Goal: Task Accomplishment & Management: Manage account settings

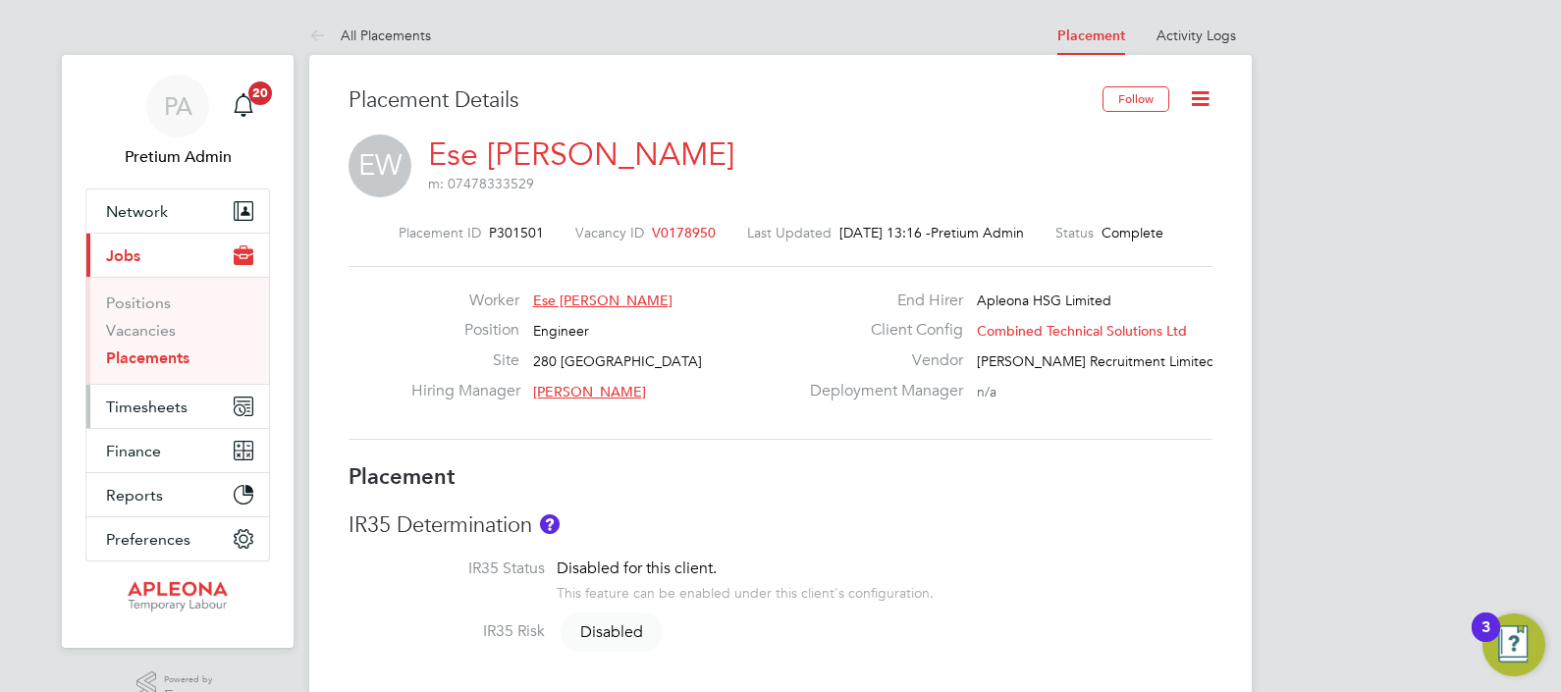
click at [141, 407] on span "Timesheets" at bounding box center [146, 407] width 81 height 19
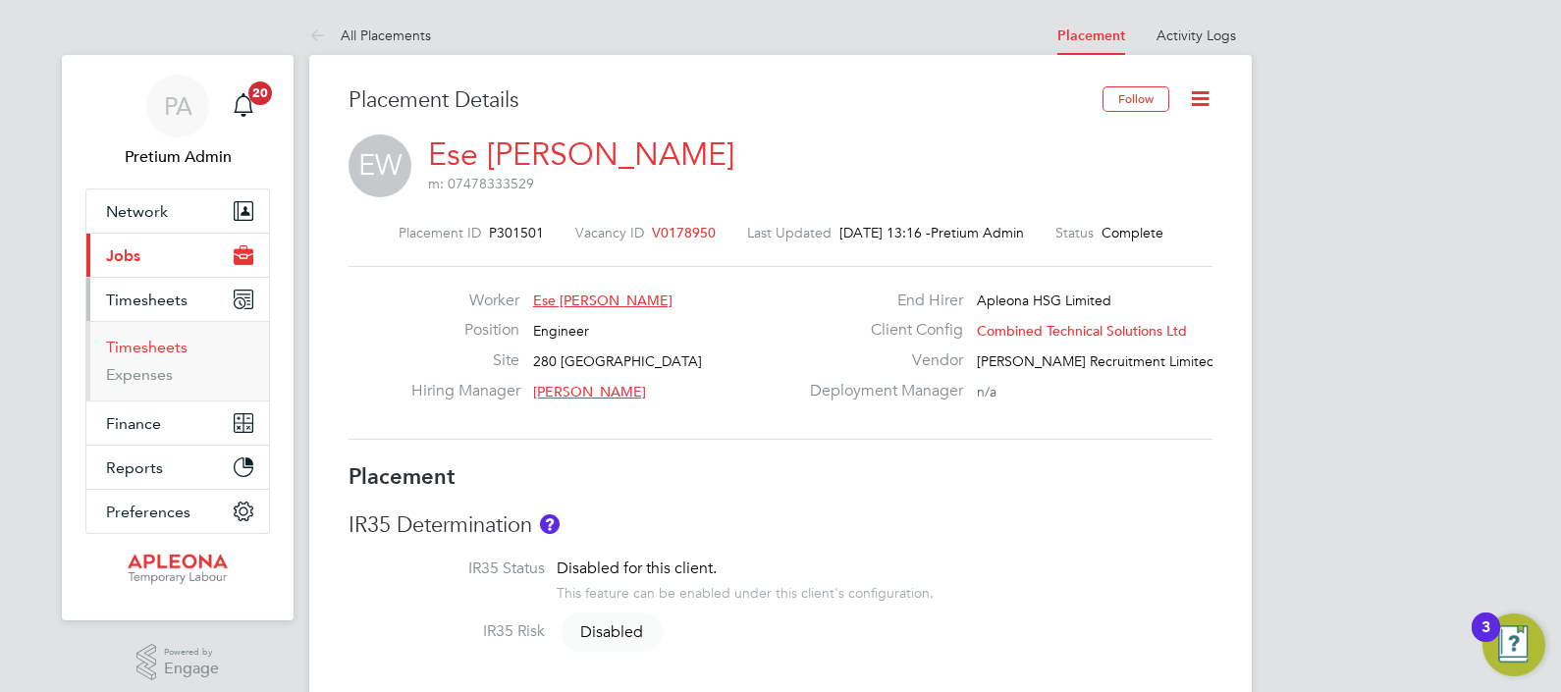
click at [128, 344] on link "Timesheets" at bounding box center [146, 347] width 81 height 19
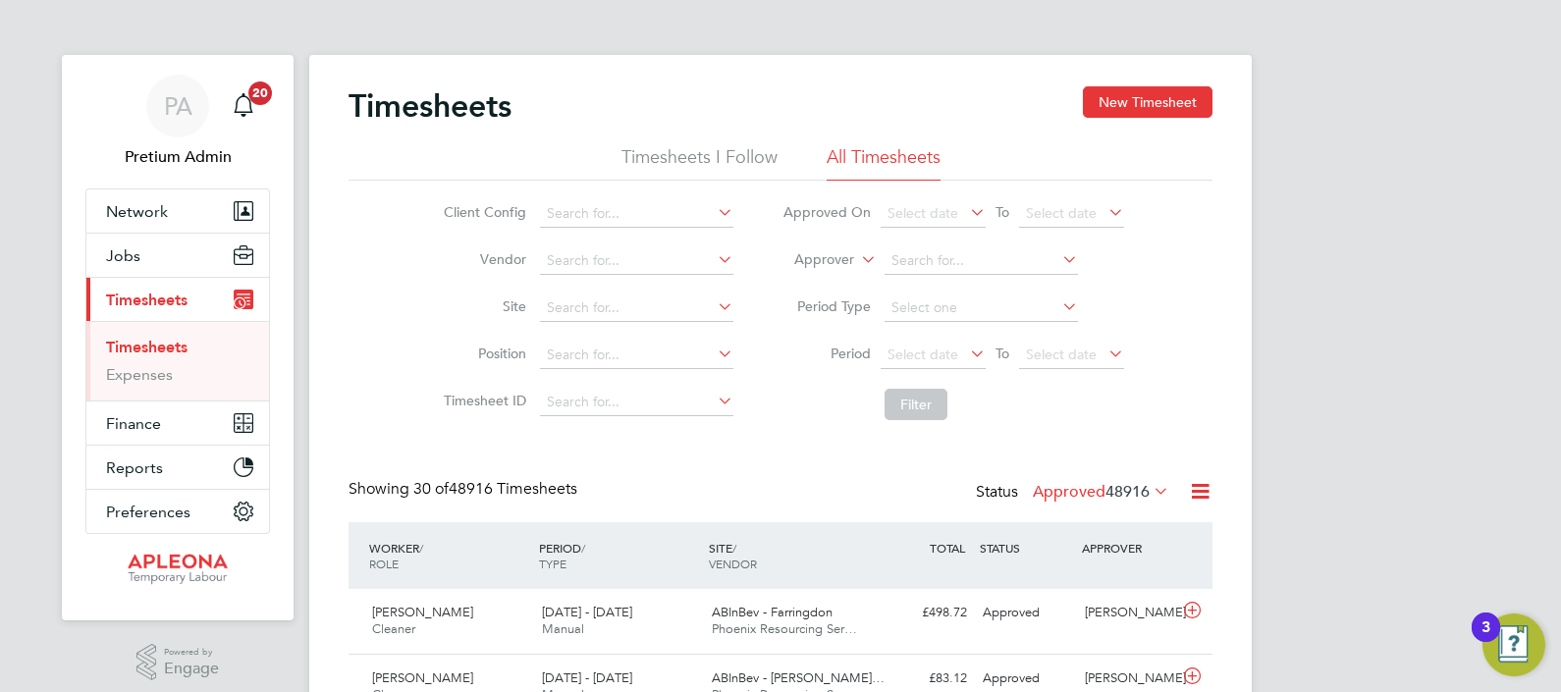
click at [816, 284] on li "Worker" at bounding box center [806, 283] width 96 height 26
paste input "Kolawole"
click at [1012, 387] on b "Kolawole" at bounding box center [1004, 394] width 62 height 17
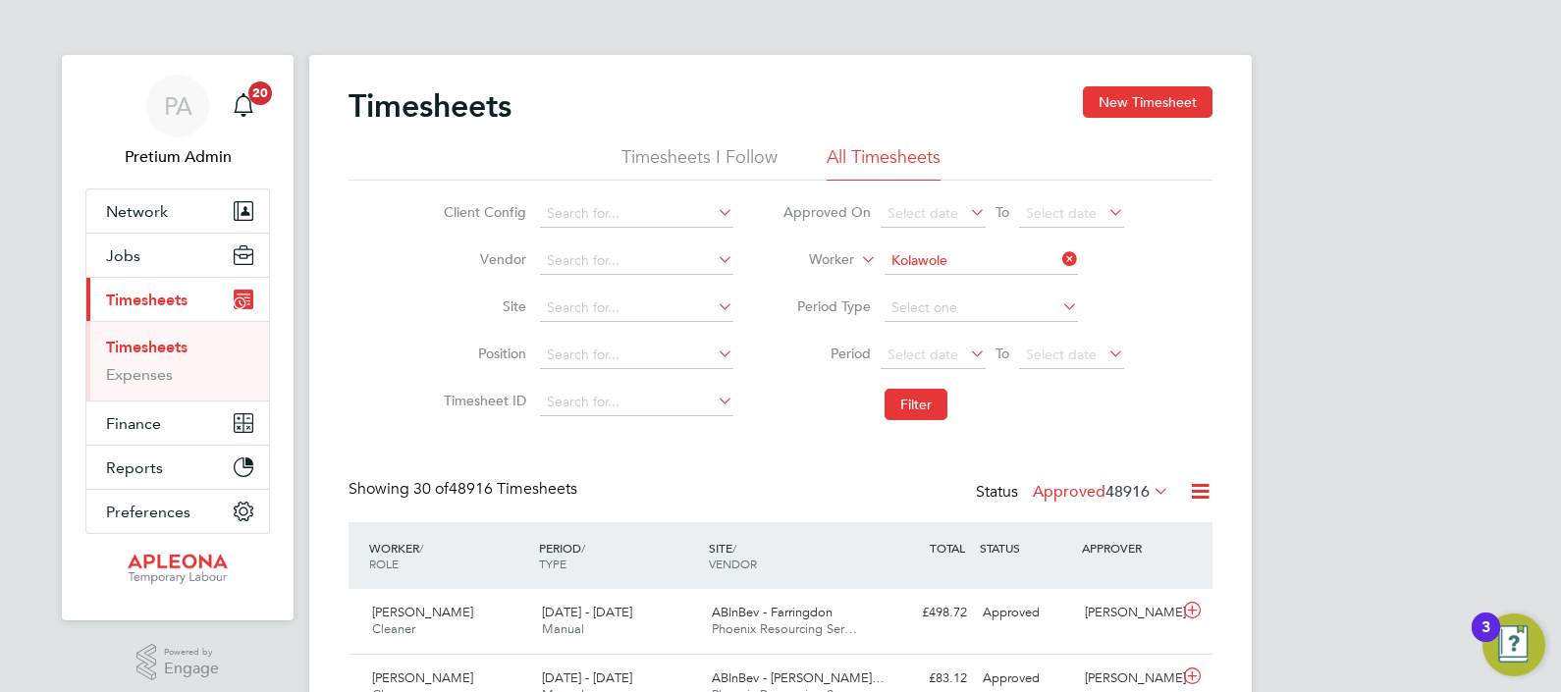
type input "Oluwabukola Kolawole"
click at [923, 400] on button "Filter" at bounding box center [915, 404] width 63 height 31
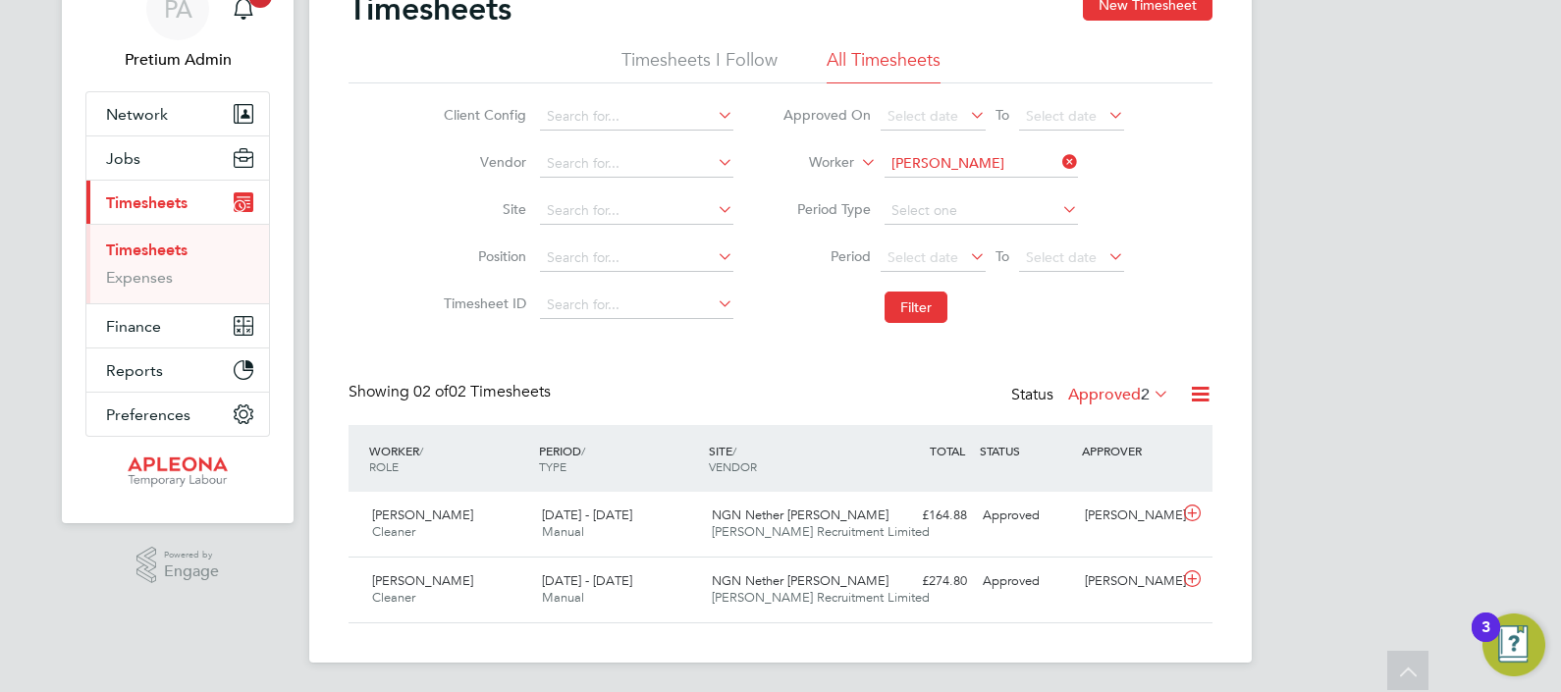
click at [1080, 393] on label "Approved 2" at bounding box center [1118, 395] width 101 height 20
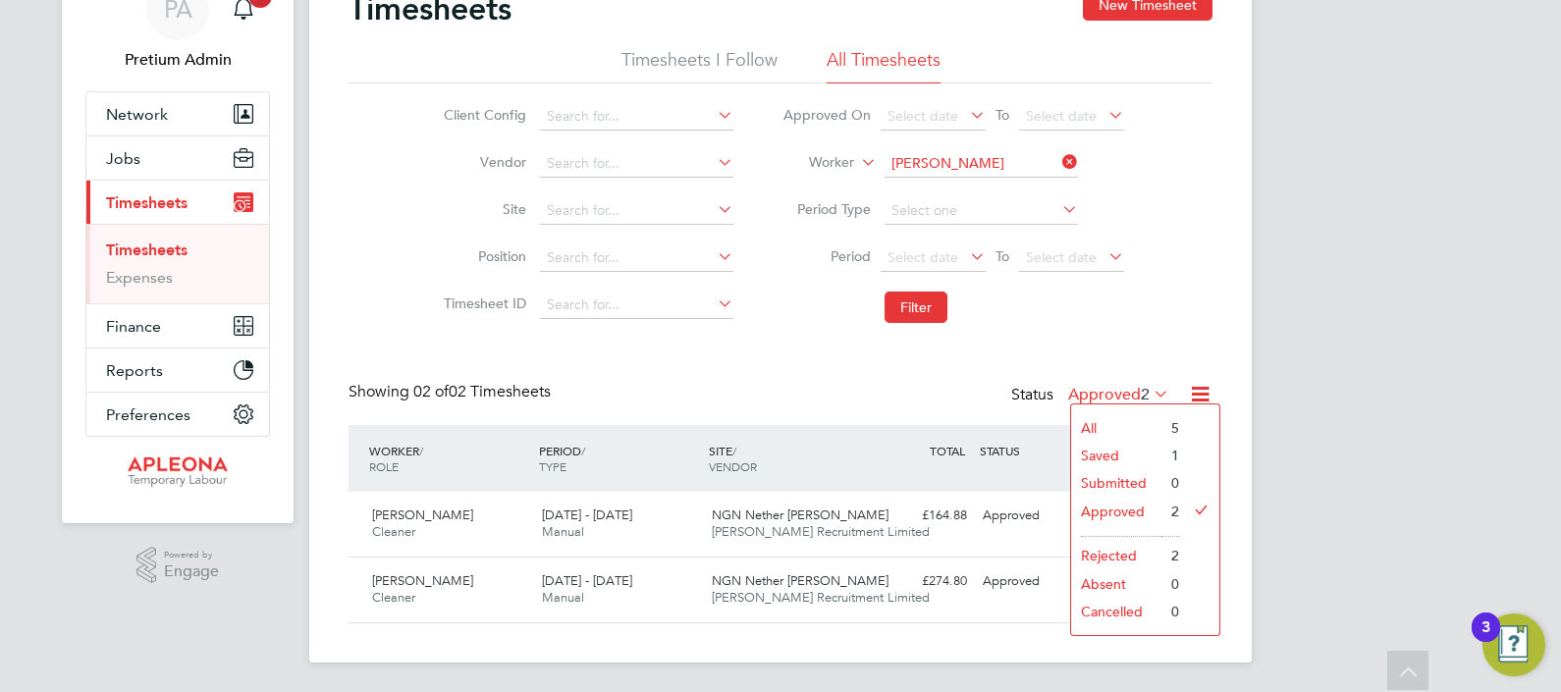
click at [1097, 455] on li "Saved" at bounding box center [1116, 455] width 90 height 27
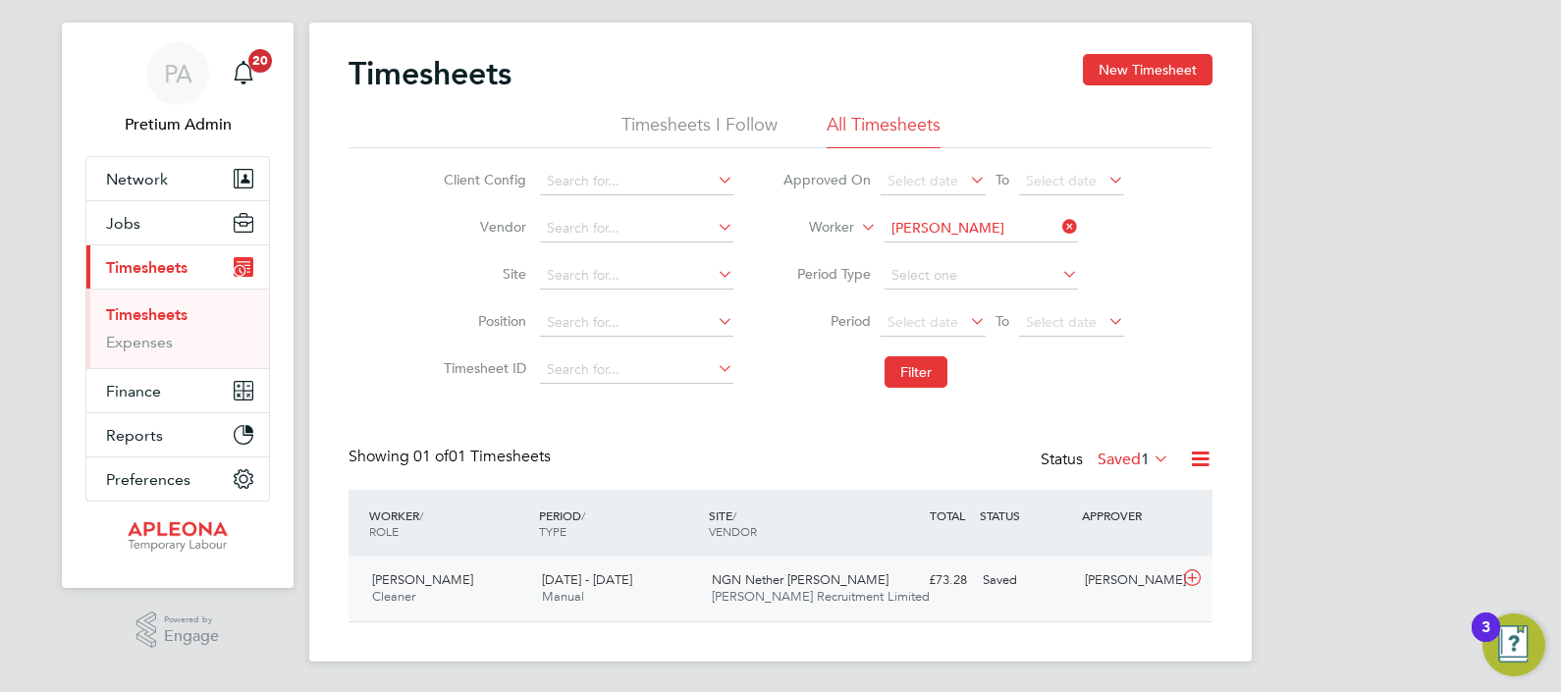
click at [597, 606] on div "9 - 15 Aug 2025 Manual" at bounding box center [619, 588] width 170 height 49
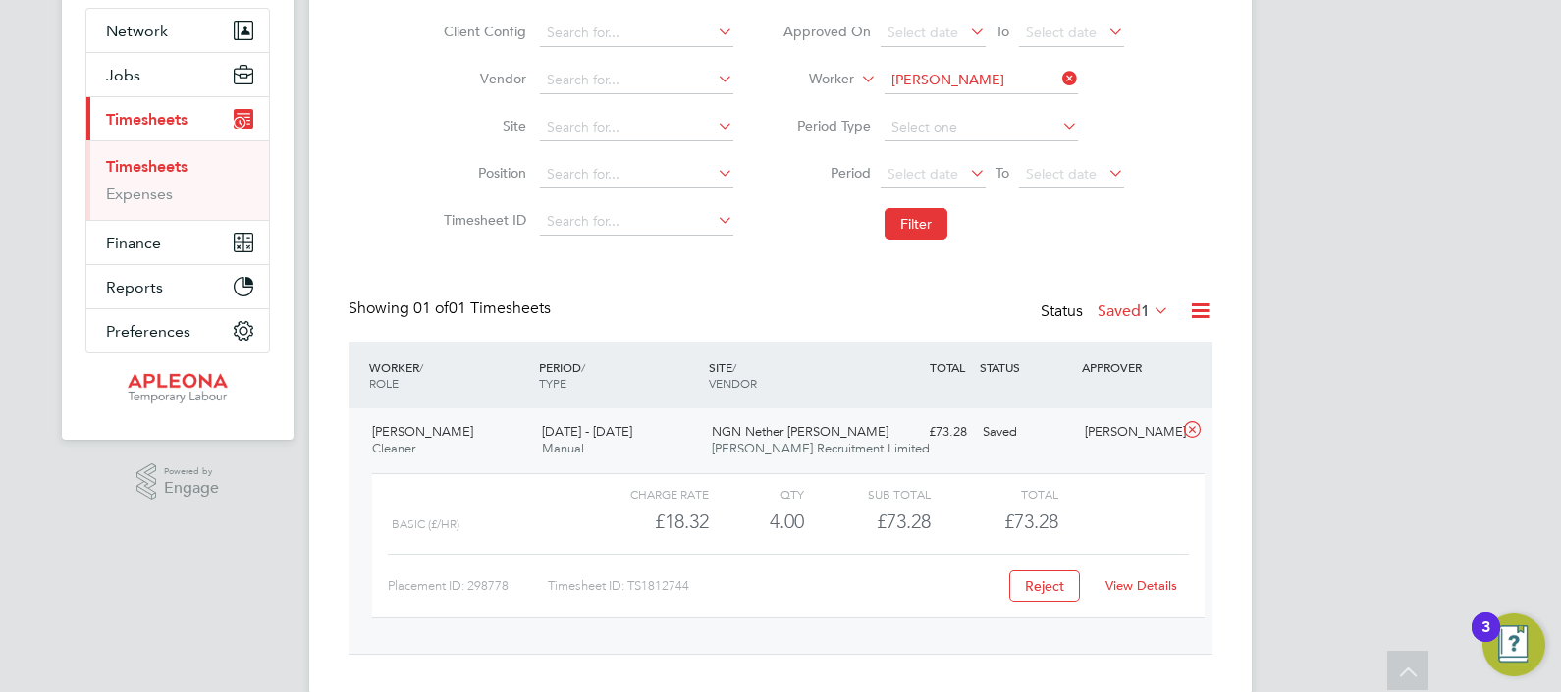
click at [1131, 586] on link "View Details" at bounding box center [1141, 585] width 72 height 17
click at [1104, 311] on label "Saved 1" at bounding box center [1134, 311] width 72 height 20
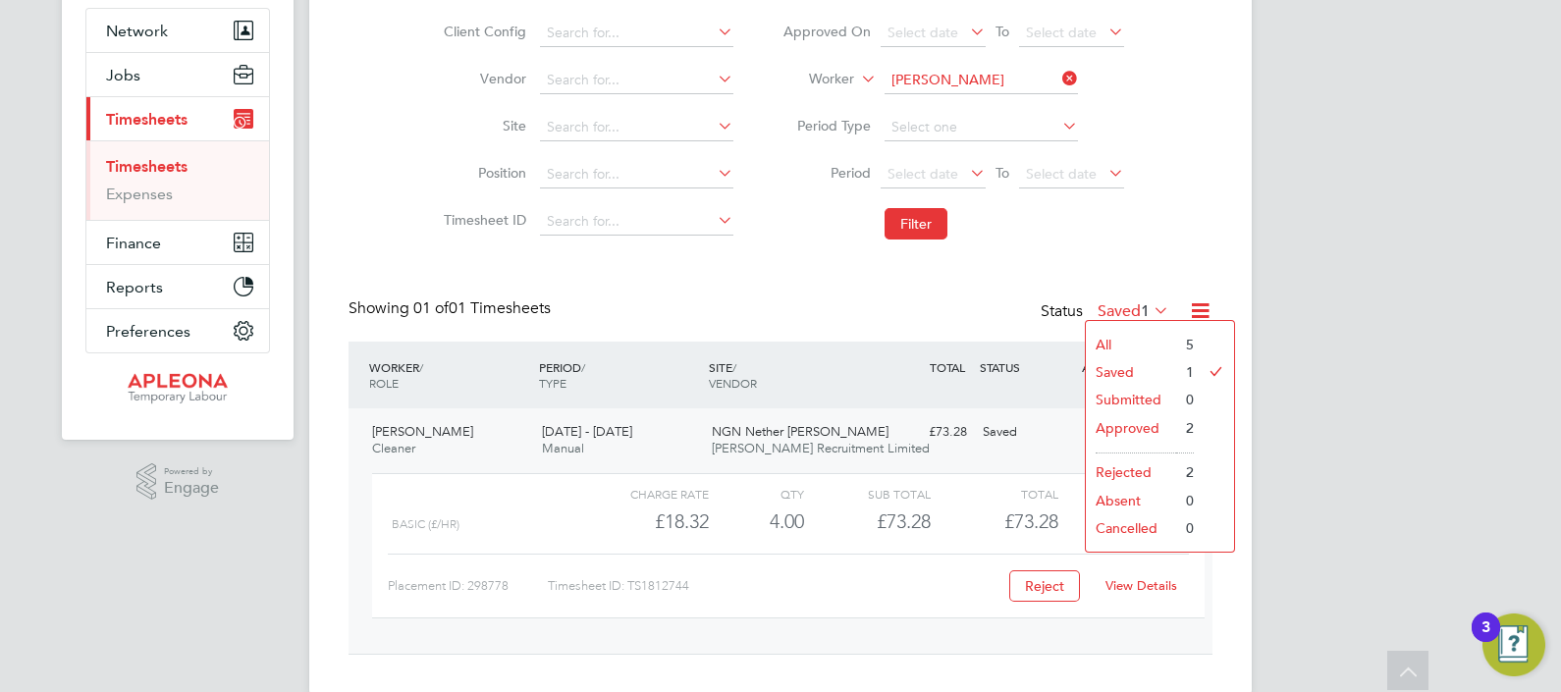
click at [761, 291] on div "Timesheets New Timesheet Timesheets I Follow All Timesheets Client Config Vendo…" at bounding box center [780, 280] width 864 height 749
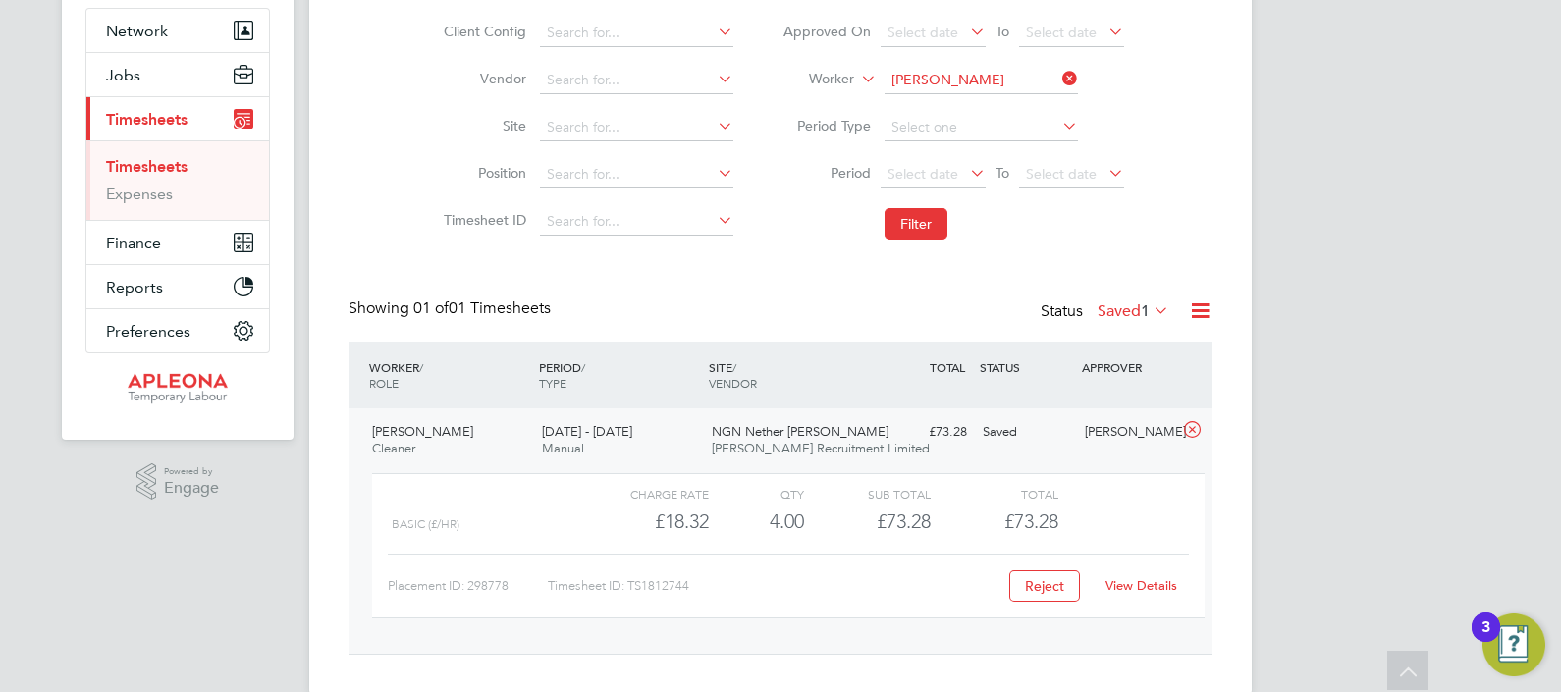
click at [1113, 314] on label "Saved 1" at bounding box center [1134, 311] width 72 height 20
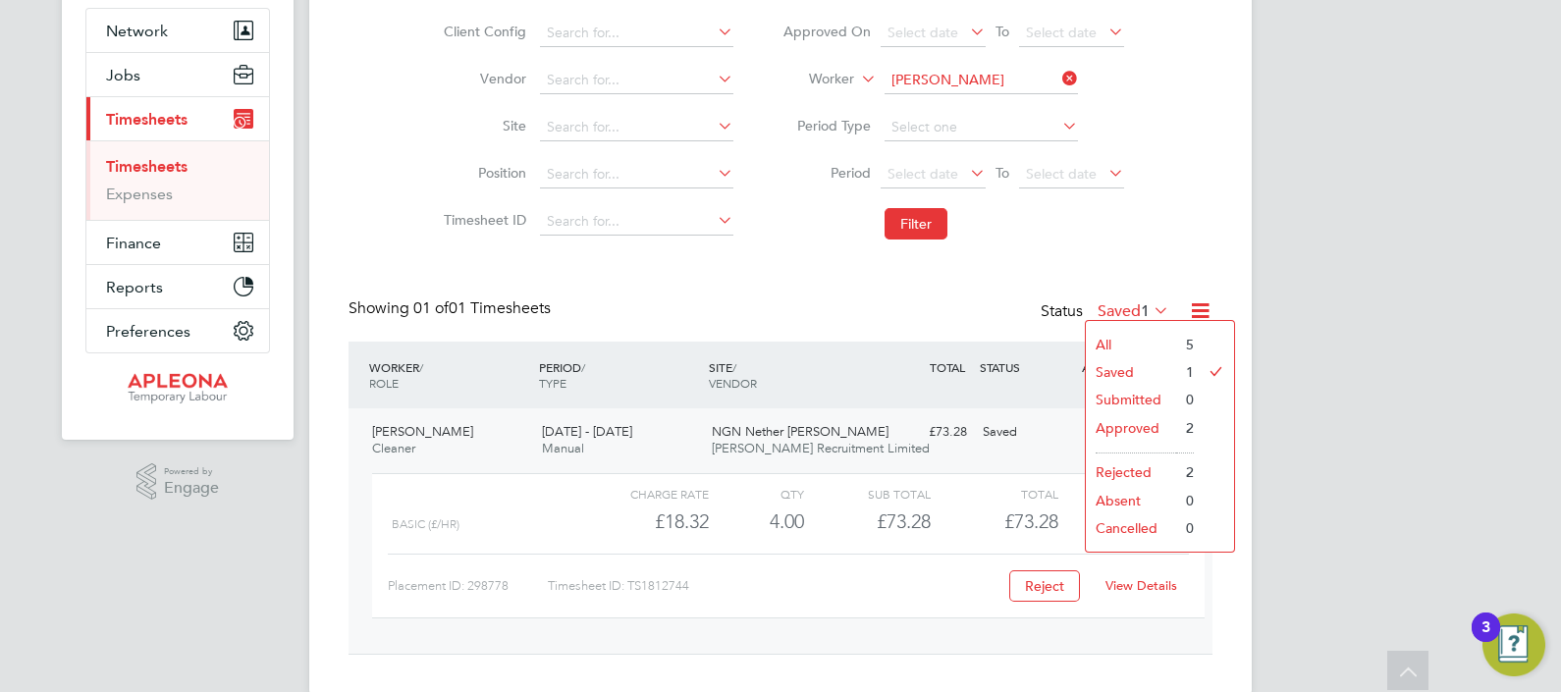
click at [1139, 430] on li "Approved" at bounding box center [1131, 427] width 90 height 27
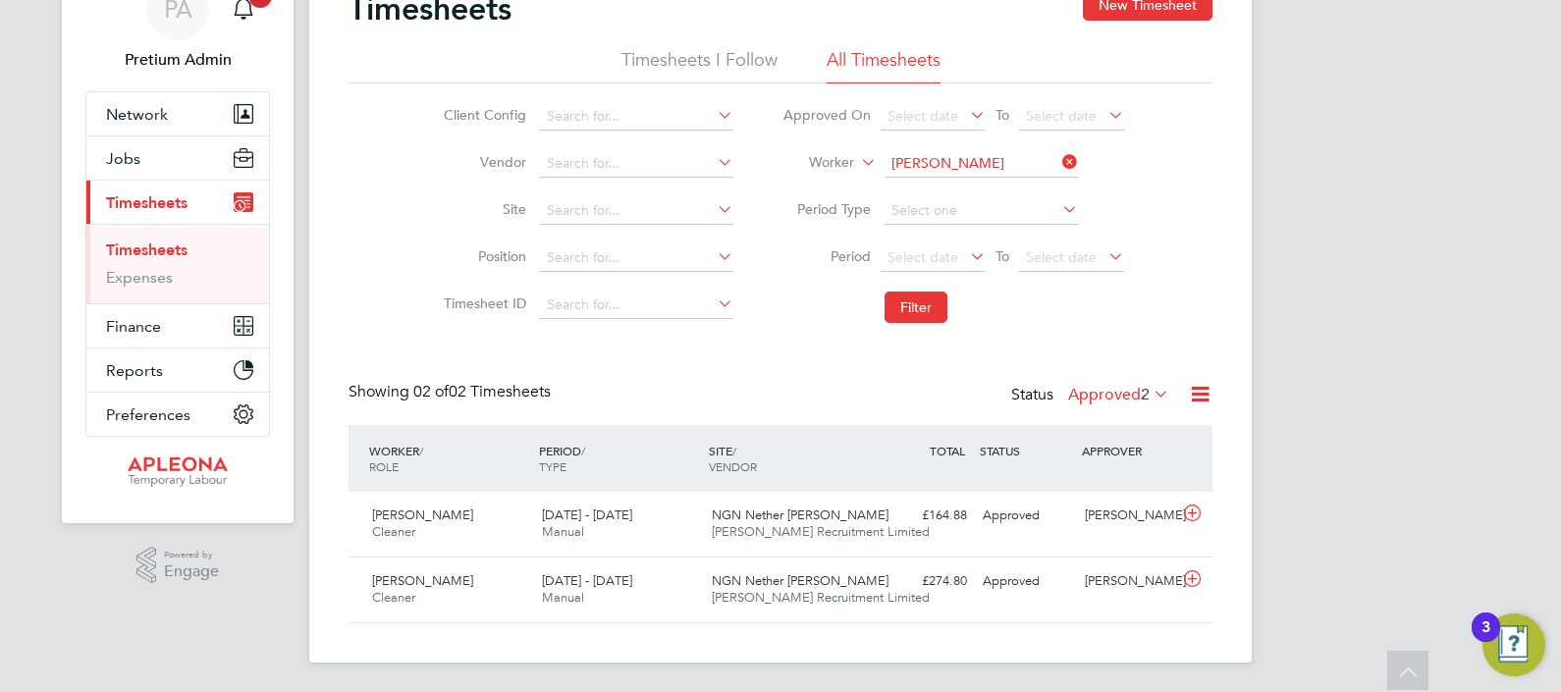
click at [1092, 396] on label "Approved 2" at bounding box center [1118, 395] width 101 height 20
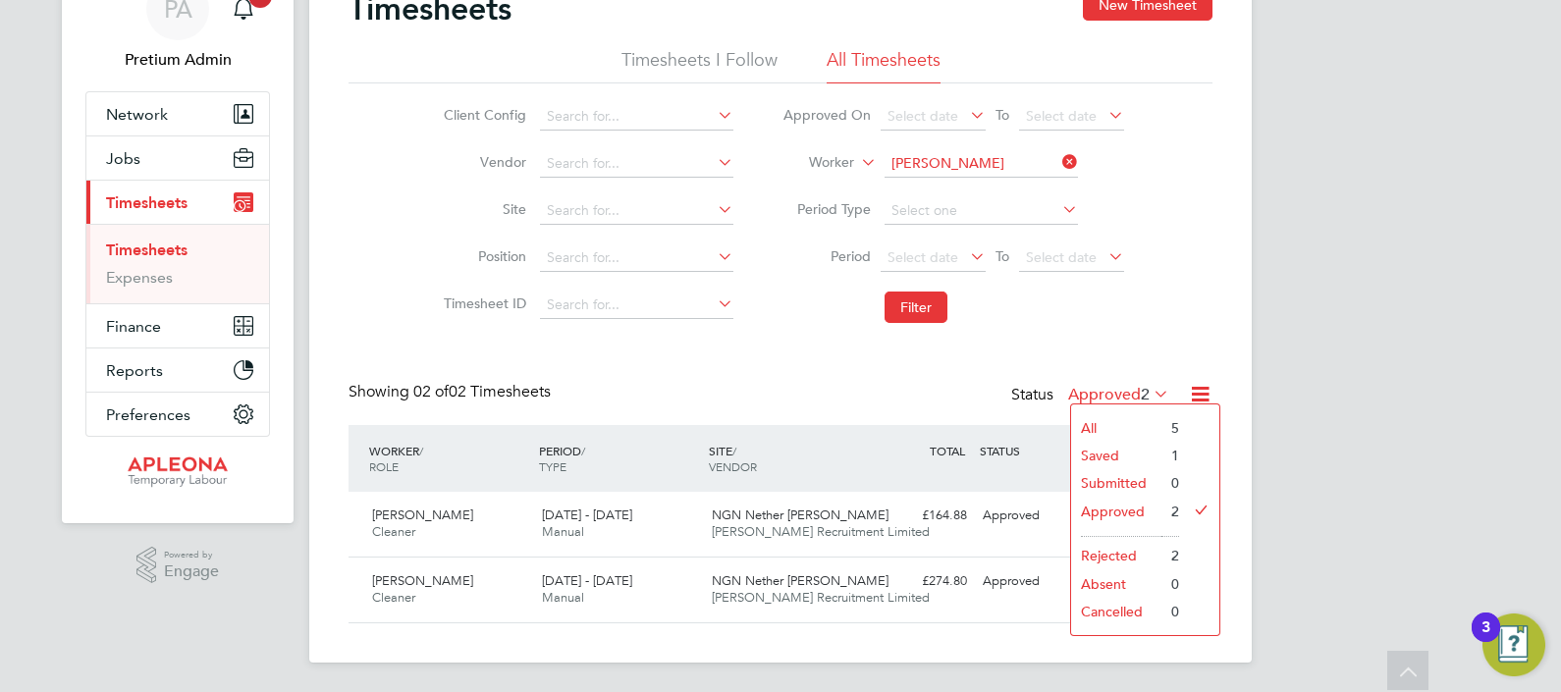
click at [1119, 450] on li "Saved" at bounding box center [1116, 455] width 90 height 27
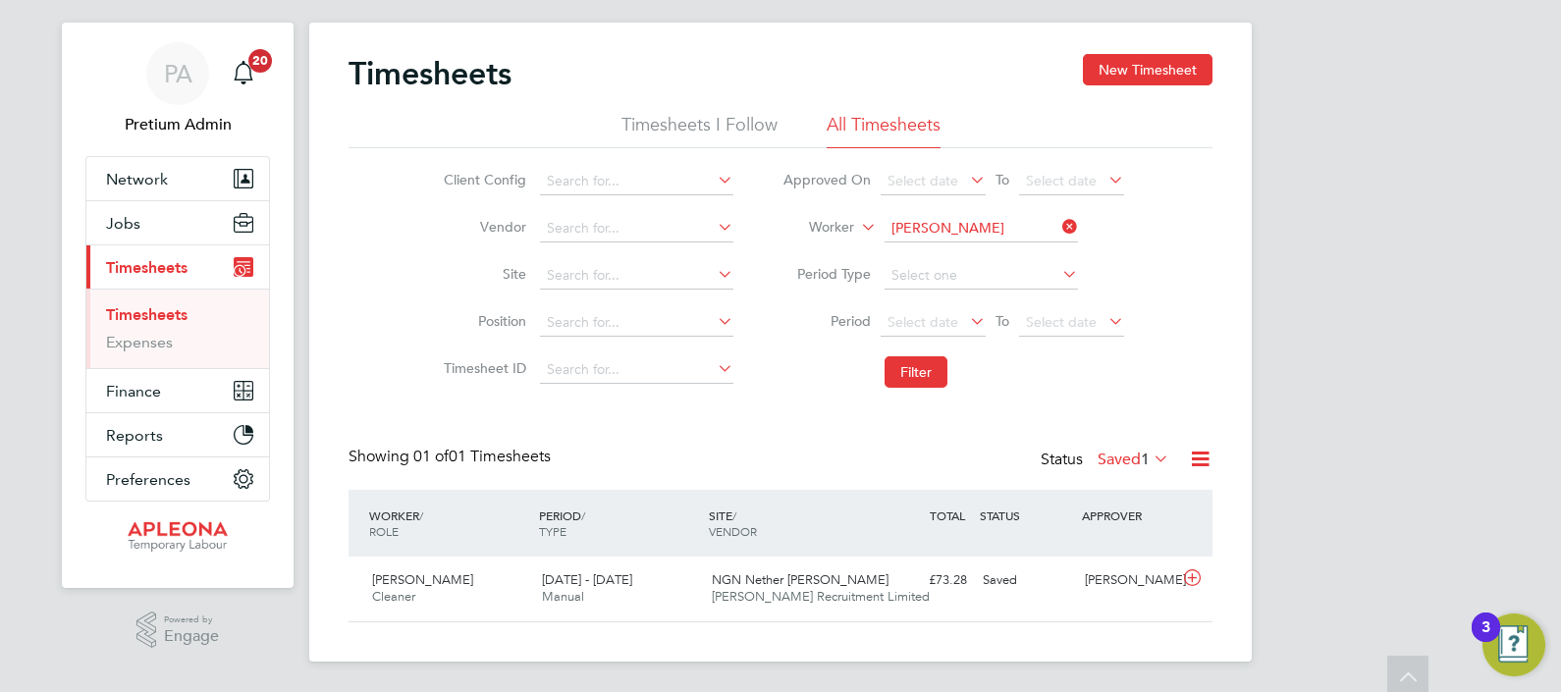
scroll to position [49, 170]
click at [637, 575] on div "9 - 15 Aug 2025 Manual" at bounding box center [619, 588] width 170 height 49
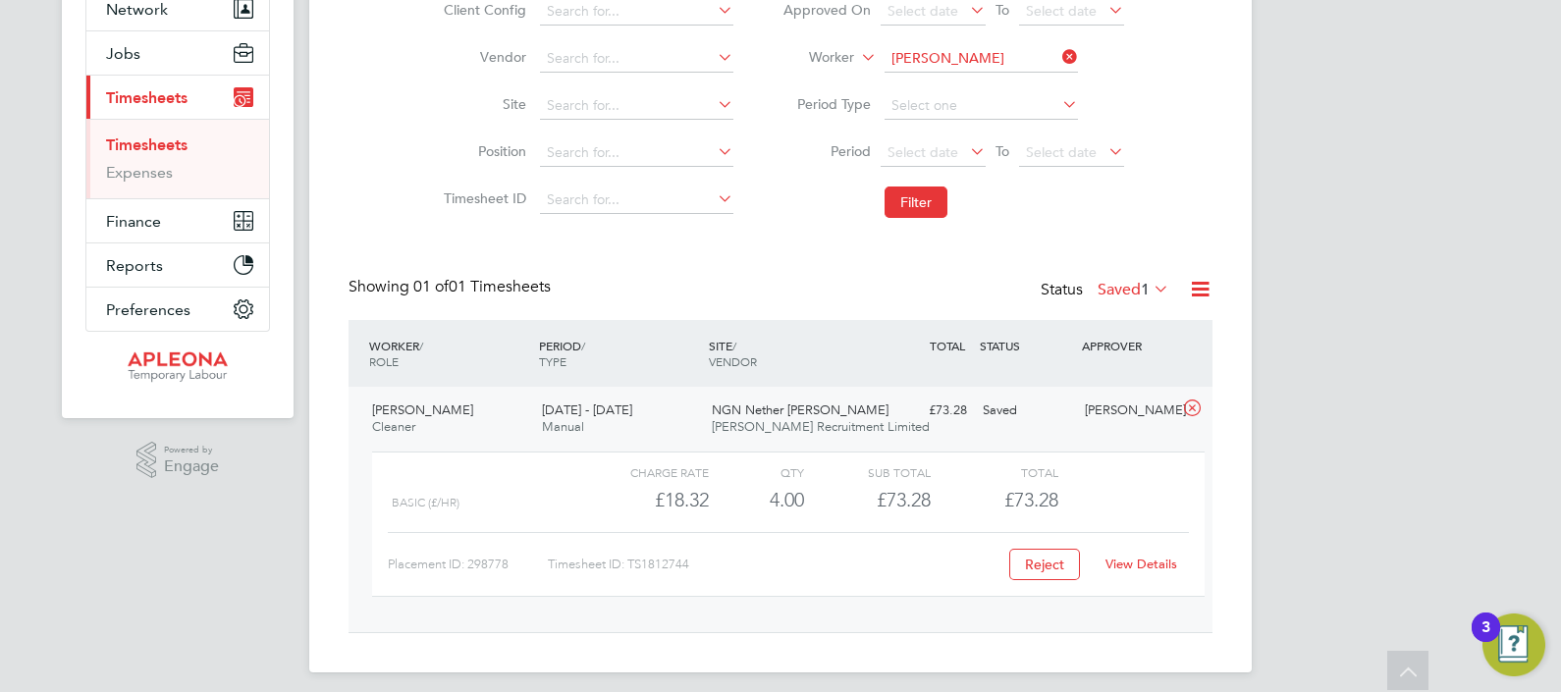
click at [1144, 560] on link "View Details" at bounding box center [1141, 564] width 72 height 17
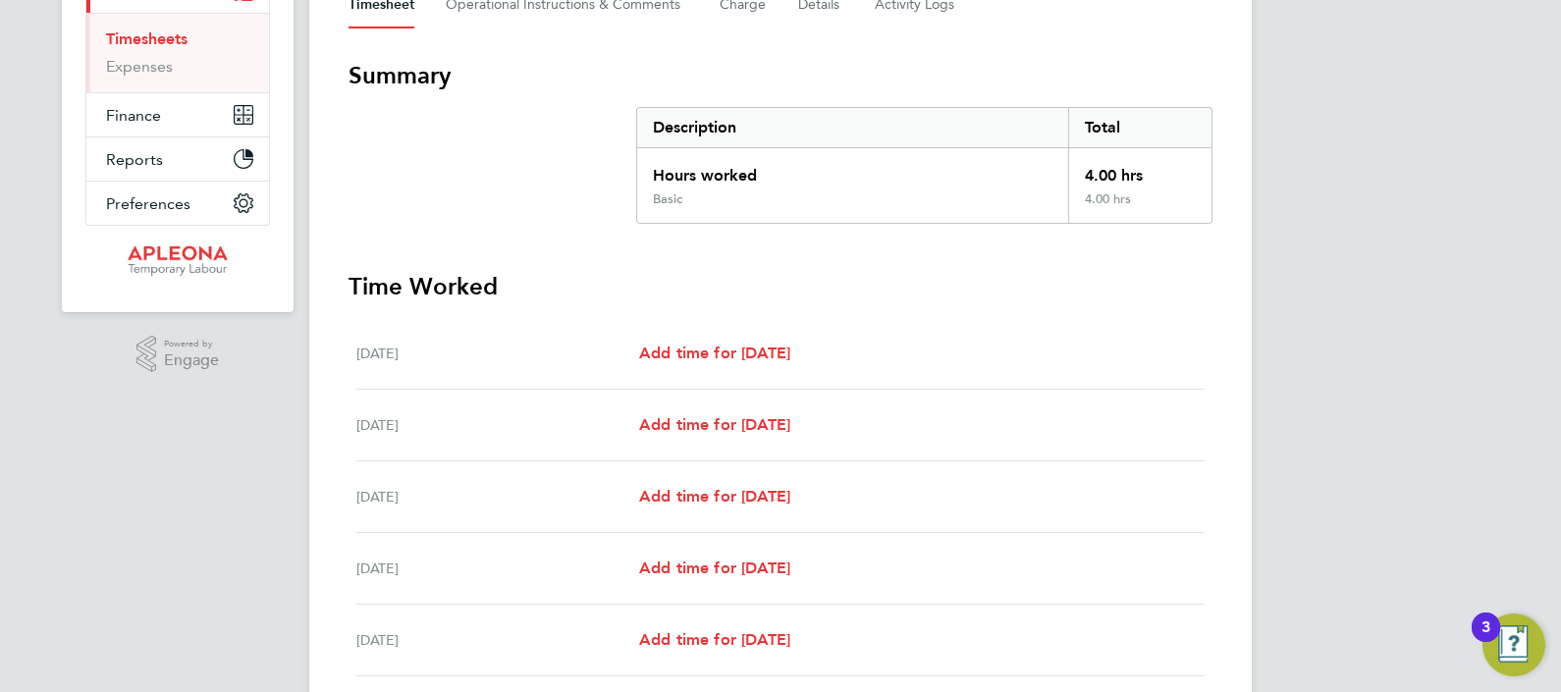
scroll to position [244, 0]
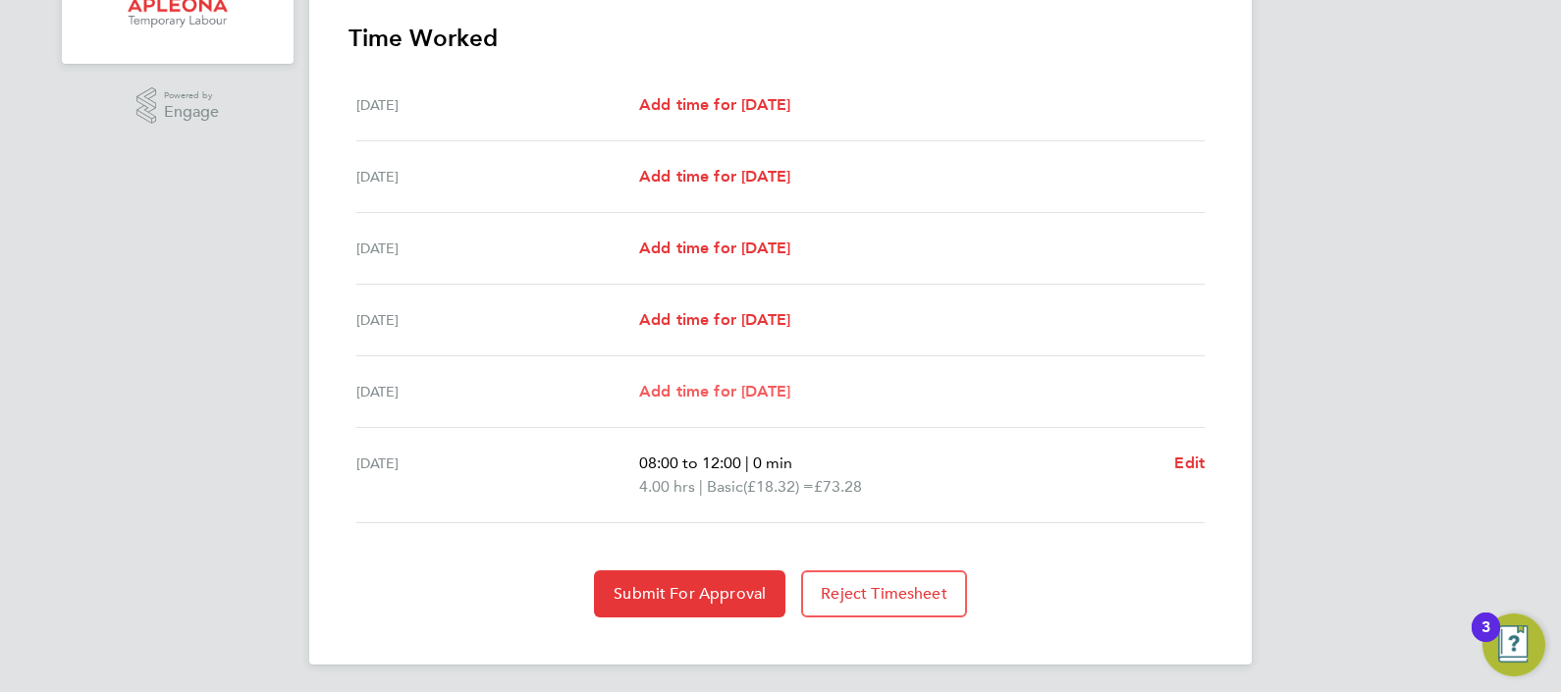
scroll to position [558, 0]
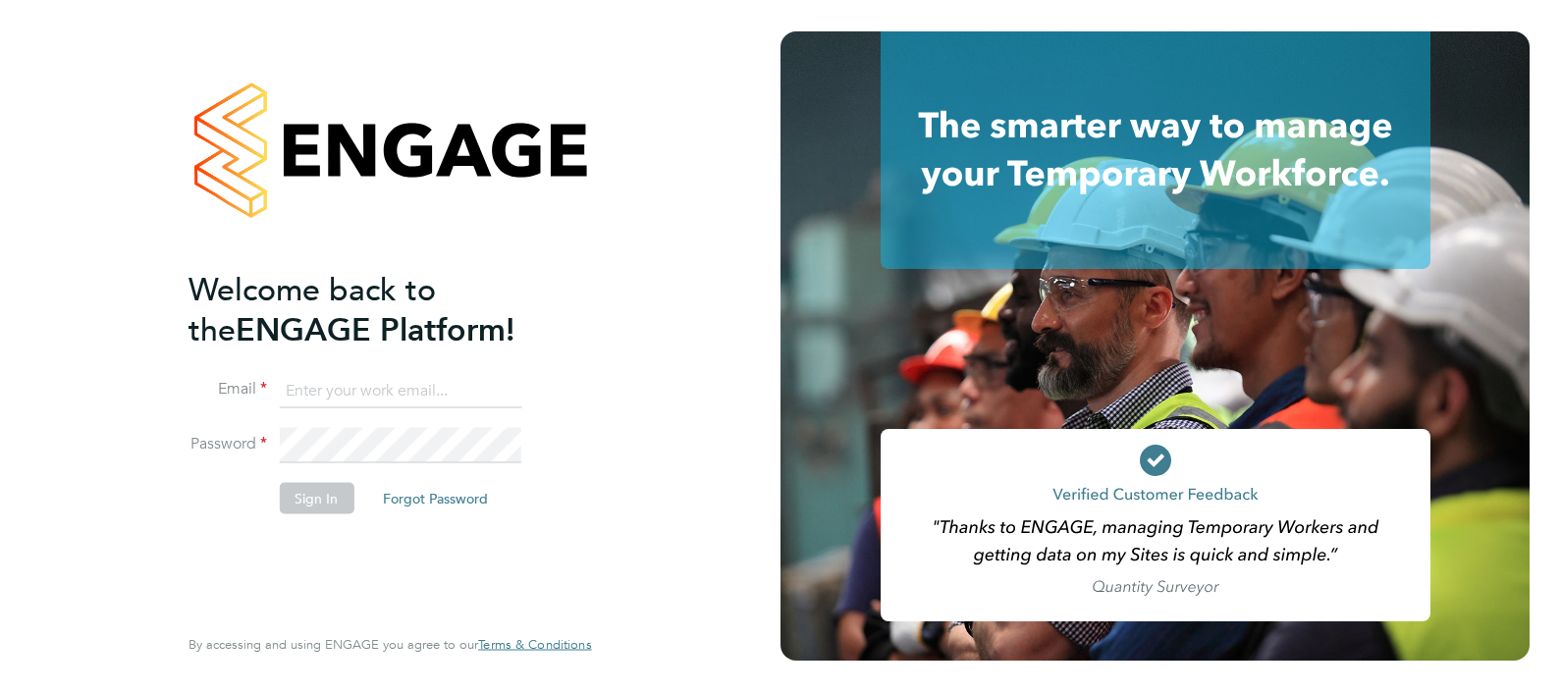
type input "Sasha.apleona@pretiumresourcing.co.uk"
click at [312, 495] on button "Sign In" at bounding box center [316, 497] width 75 height 31
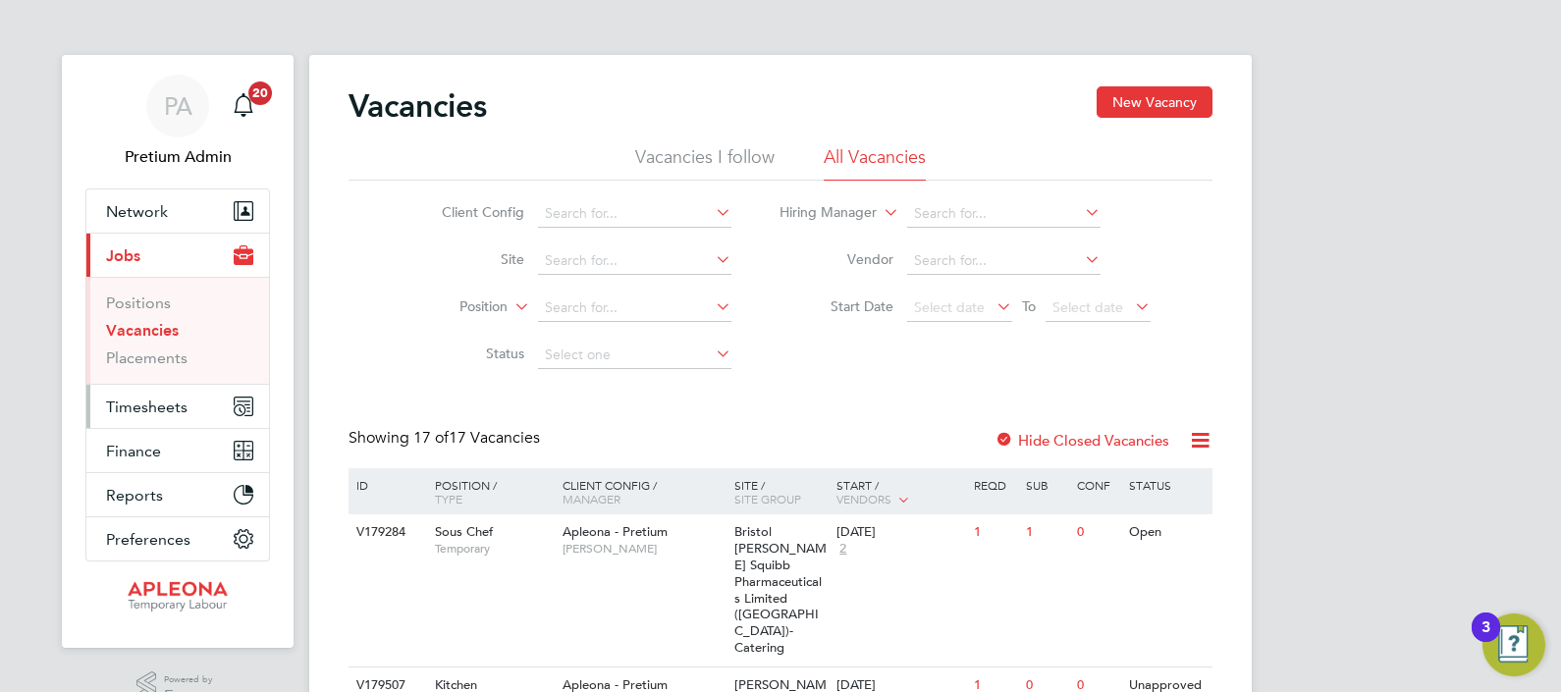
click at [135, 408] on span "Timesheets" at bounding box center [146, 407] width 81 height 19
click at [137, 404] on span "Timesheets" at bounding box center [146, 407] width 81 height 19
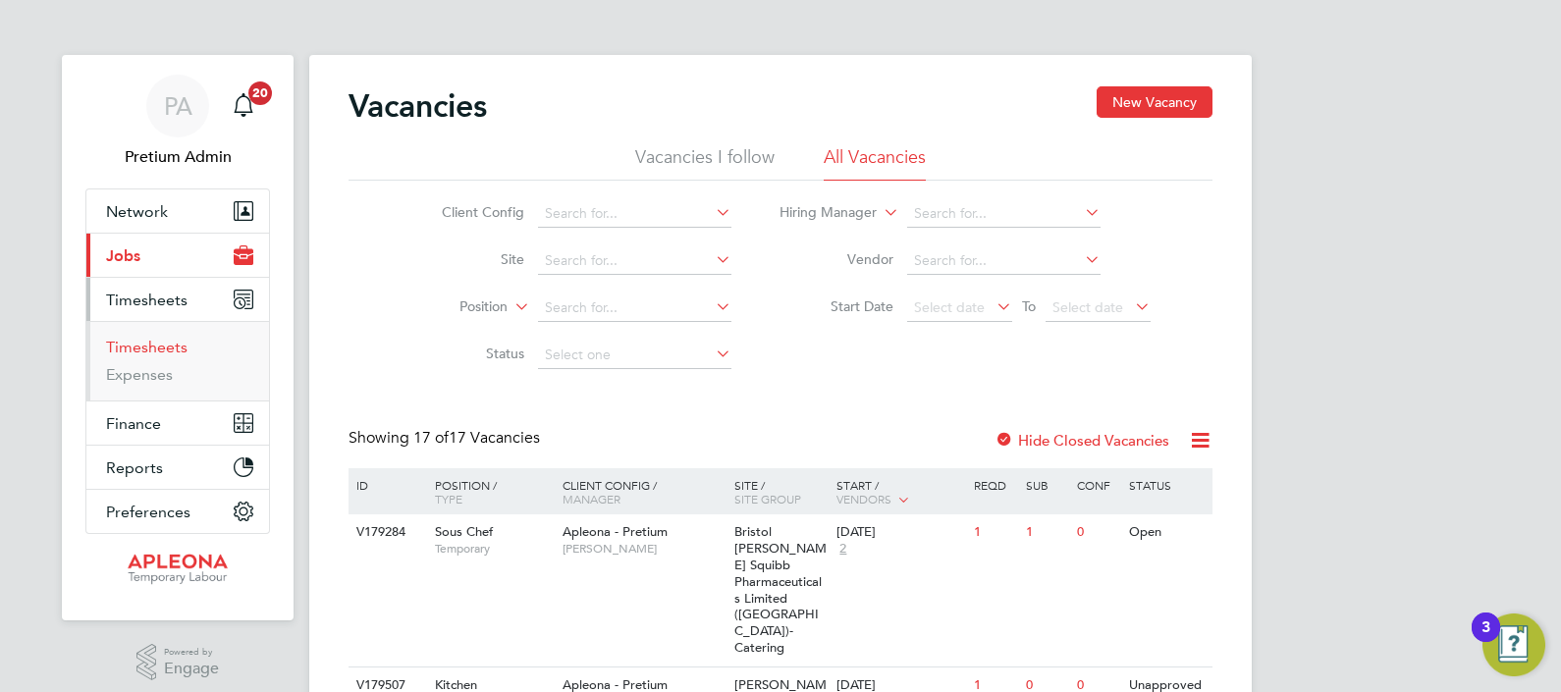
click at [127, 347] on link "Timesheets" at bounding box center [146, 347] width 81 height 19
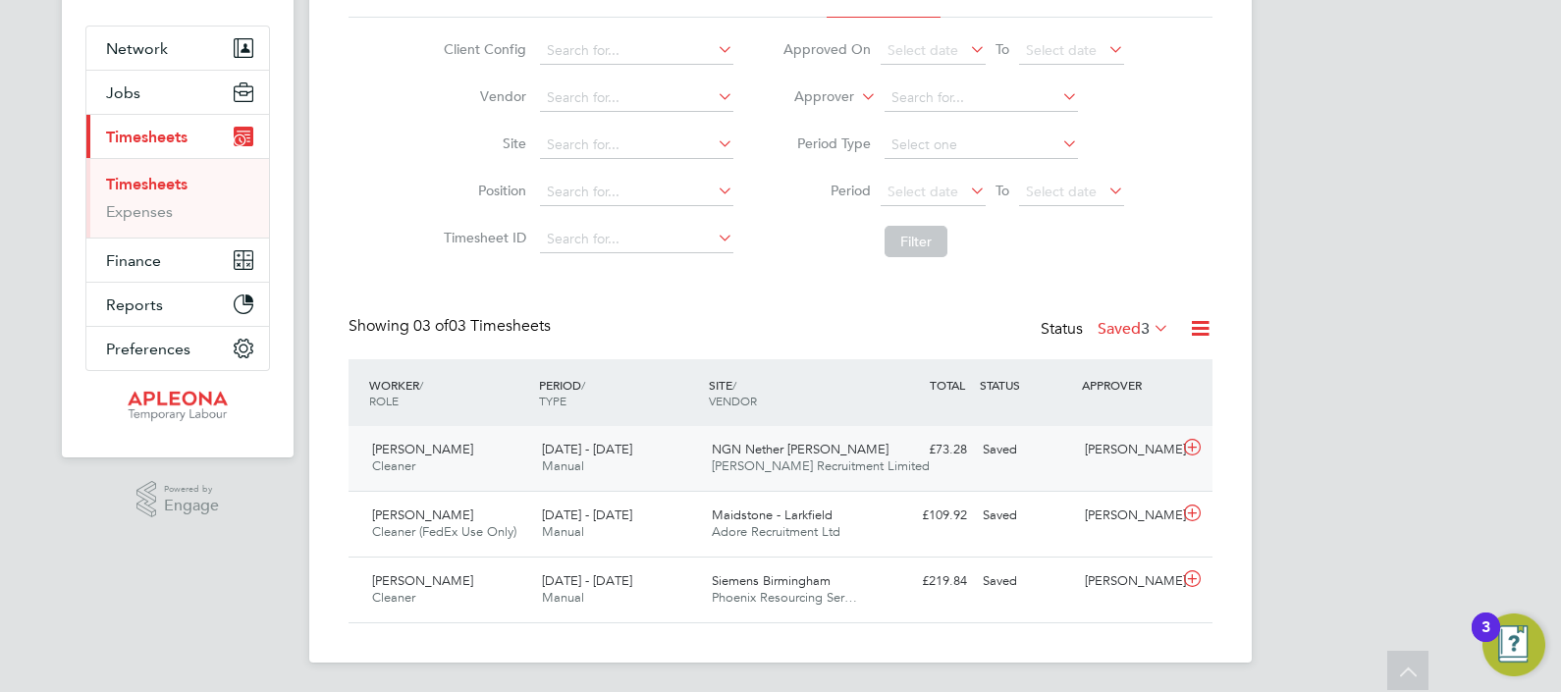
click at [656, 459] on div "2 - 8 Aug 2025 Manual" at bounding box center [619, 458] width 170 height 49
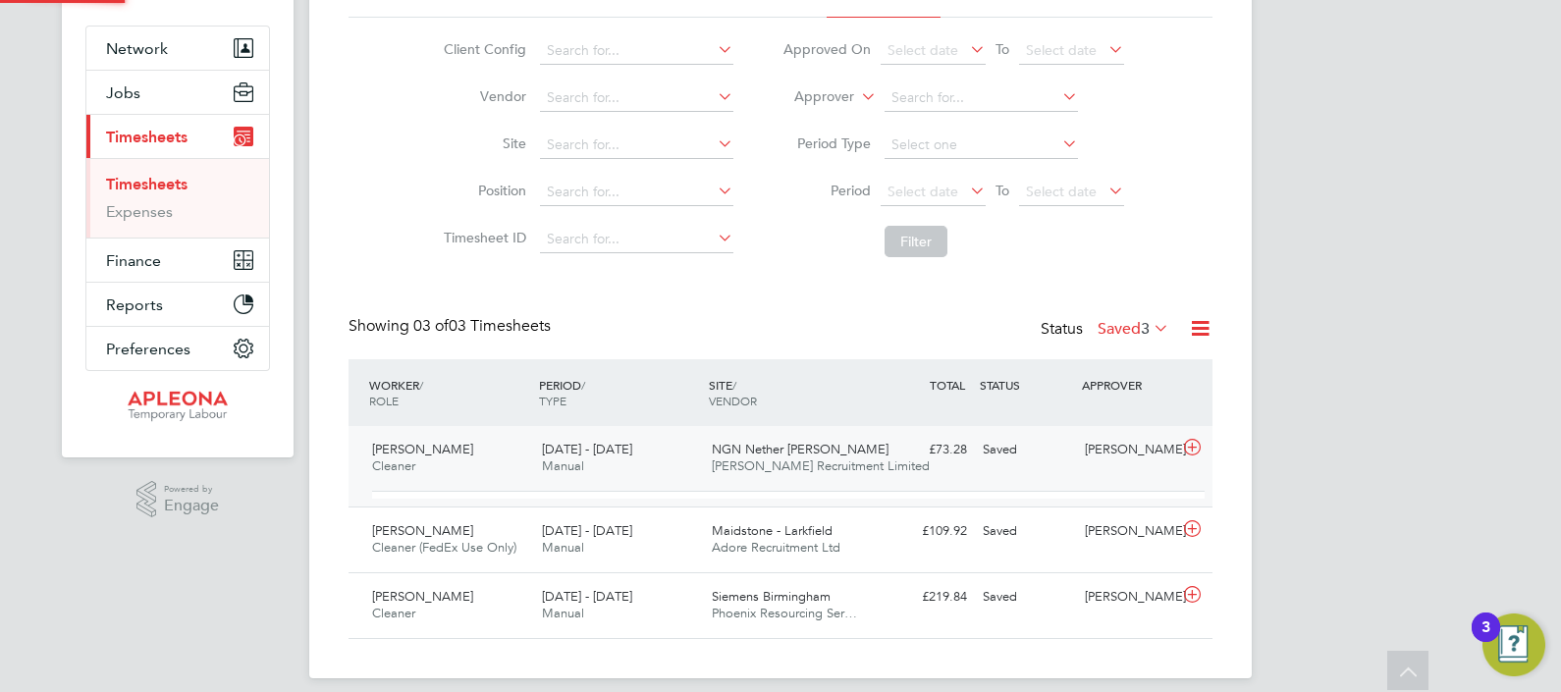
scroll to position [33, 190]
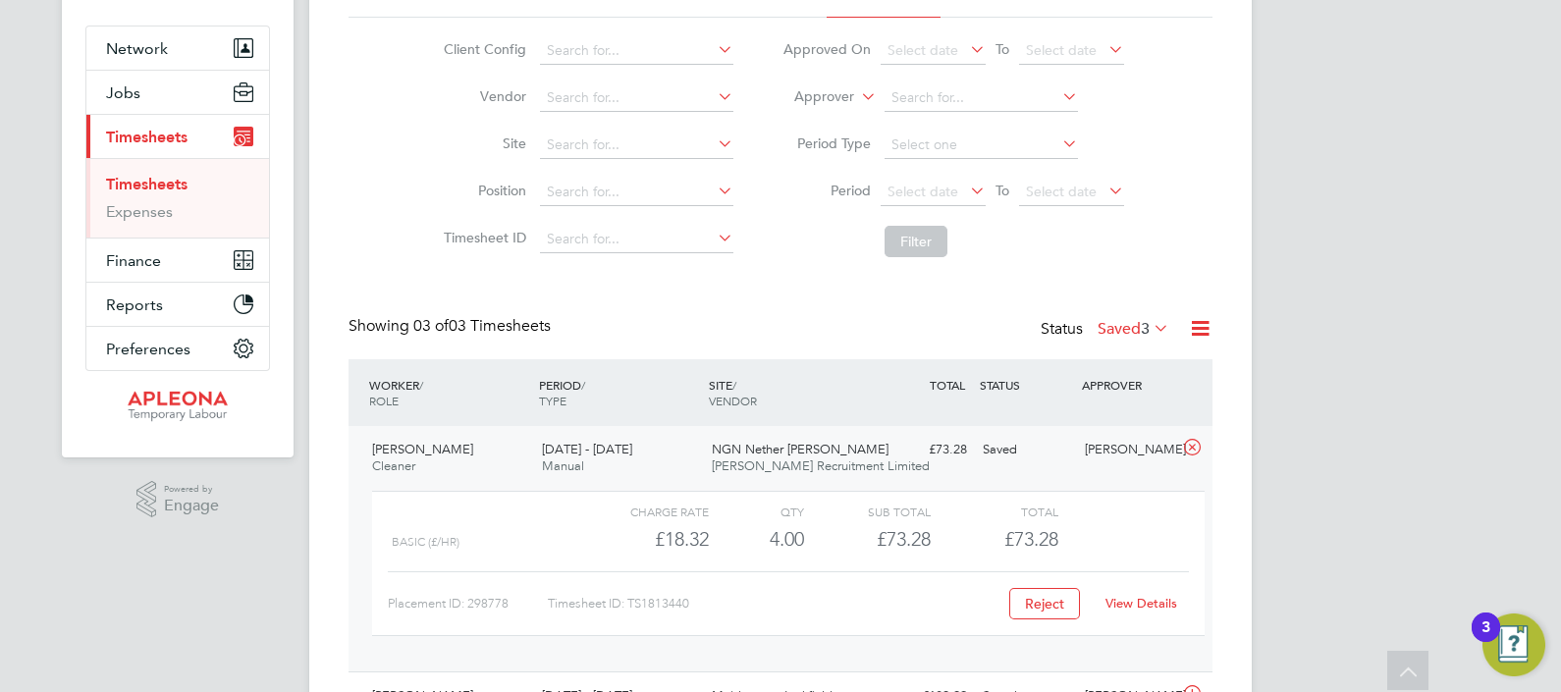
click at [1146, 593] on div "View Details" at bounding box center [1141, 603] width 96 height 31
click at [1151, 599] on link "View Details" at bounding box center [1141, 603] width 72 height 17
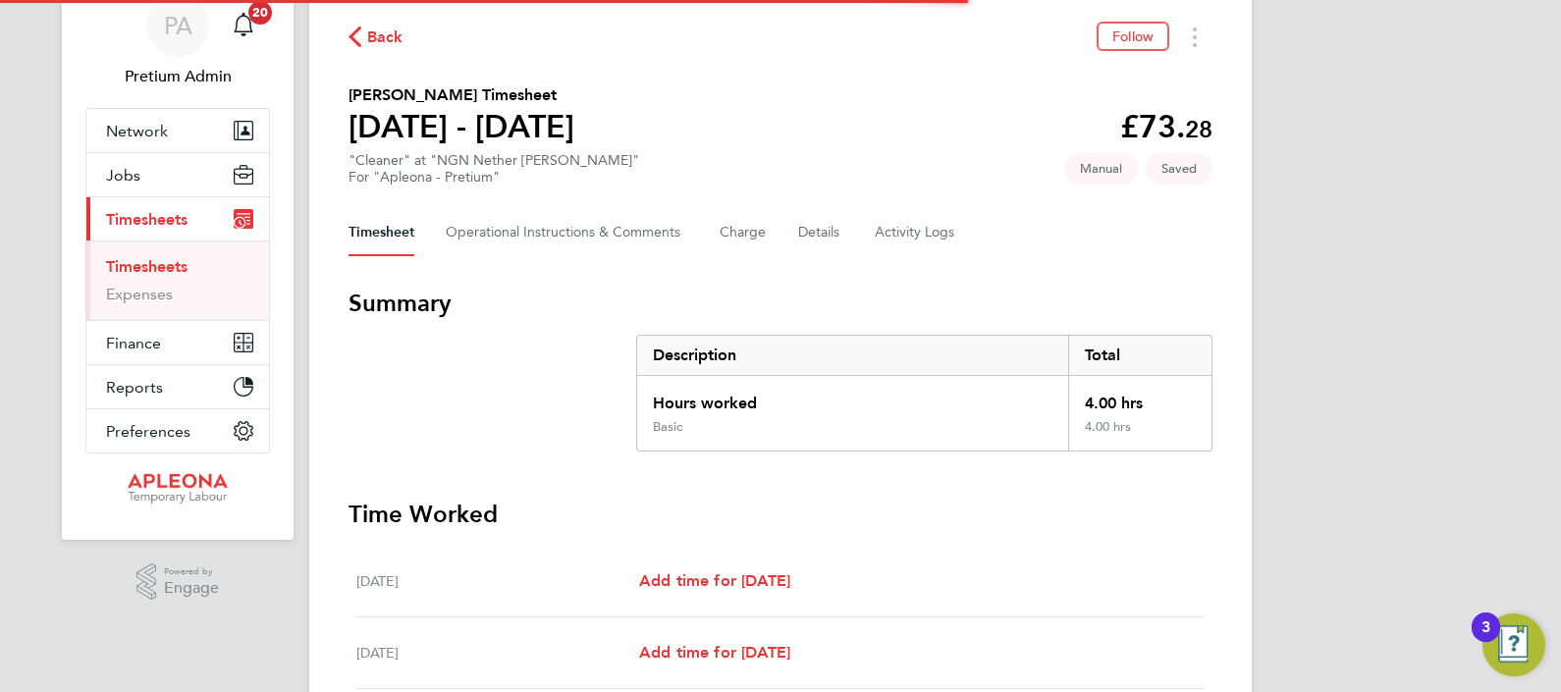
scroll to position [629, 0]
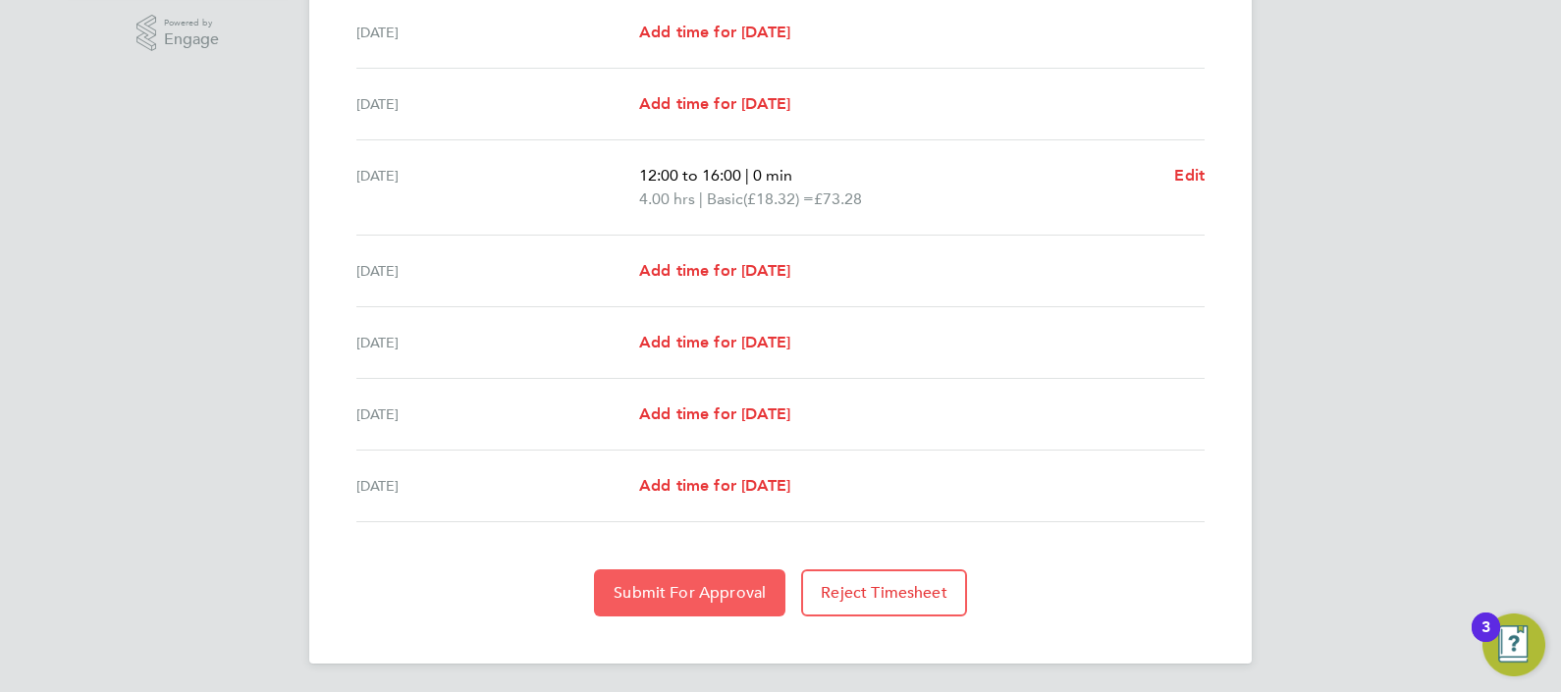
click at [676, 594] on span "Submit For Approval" at bounding box center [690, 593] width 152 height 20
